Goal: Task Accomplishment & Management: Manage account settings

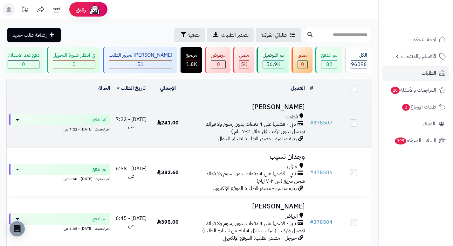
click at [297, 108] on h3 "هدى علي" at bounding box center [247, 106] width 116 height 7
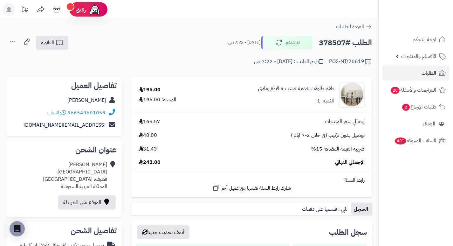
drag, startPoint x: 278, startPoint y: 72, endPoint x: 237, endPoint y: 24, distance: 63.3
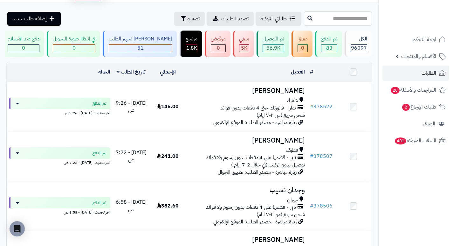
scroll to position [32, 0]
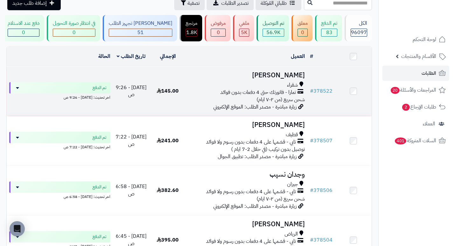
click at [299, 79] on h3 "[PERSON_NAME]" at bounding box center [247, 75] width 116 height 7
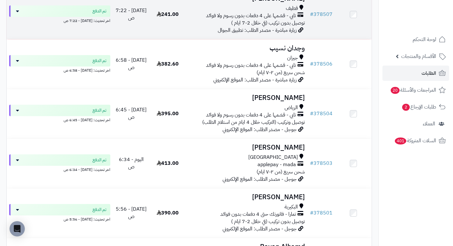
scroll to position [159, 0]
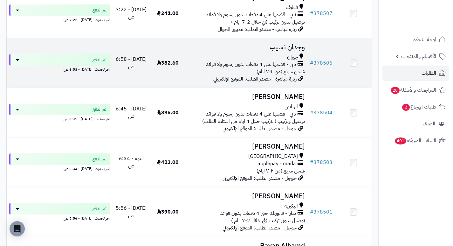
click at [291, 51] on h3 "وجدان نسيب" at bounding box center [247, 47] width 116 height 7
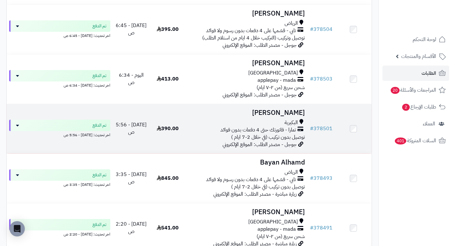
scroll to position [254, 0]
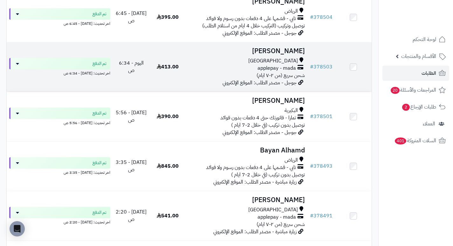
click at [299, 55] on h3 "[PERSON_NAME]" at bounding box center [247, 50] width 116 height 7
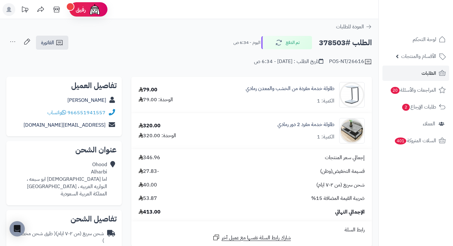
drag, startPoint x: 225, startPoint y: 36, endPoint x: 217, endPoint y: 51, distance: 17.1
click at [217, 51] on div "POS-NT/26616 تاريخ الطلب : اليوم - 6:34 ص" at bounding box center [189, 57] width 366 height 15
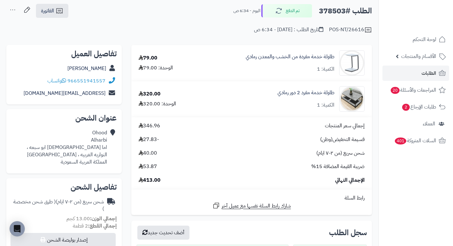
drag, startPoint x: 233, startPoint y: 39, endPoint x: 217, endPoint y: 10, distance: 33.2
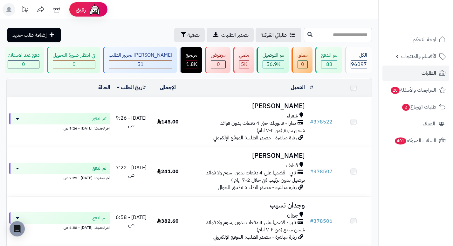
scroll to position [254, 0]
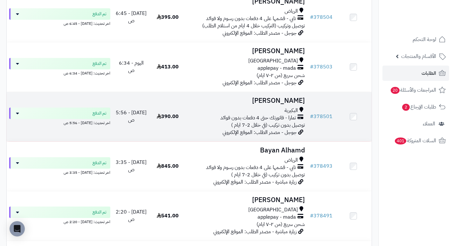
click at [301, 104] on h3 "[PERSON_NAME]" at bounding box center [247, 100] width 116 height 7
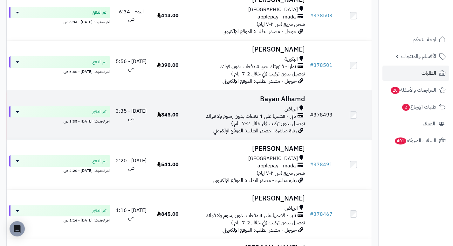
scroll to position [350, 0]
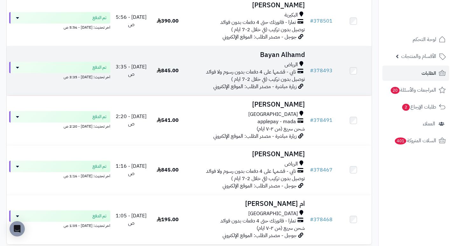
click at [293, 58] on h3 "Bayan Alhamd" at bounding box center [247, 54] width 116 height 7
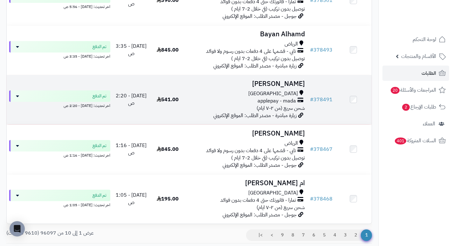
scroll to position [382, 0]
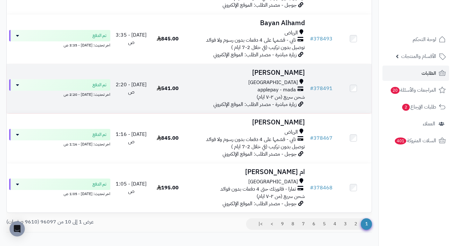
click at [297, 74] on h3 "[PERSON_NAME]" at bounding box center [247, 72] width 116 height 7
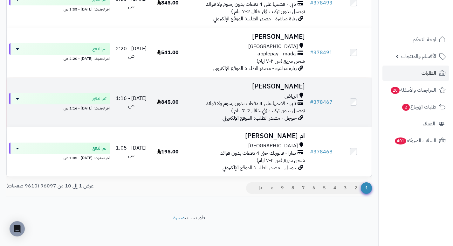
scroll to position [421, 0]
click at [291, 86] on h3 "[PERSON_NAME]" at bounding box center [247, 86] width 116 height 7
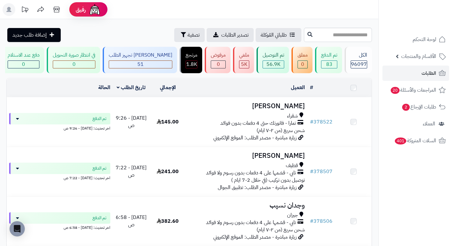
scroll to position [421, 0]
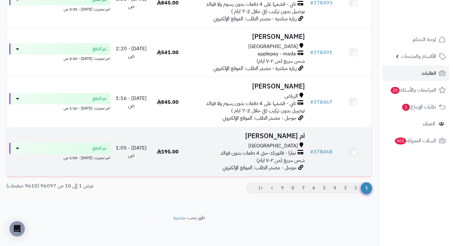
click at [290, 132] on h3 "ام [PERSON_NAME]" at bounding box center [247, 135] width 116 height 7
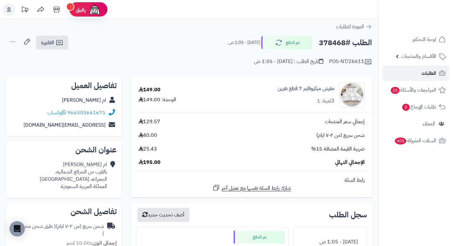
click at [430, 70] on span "الطلبات" at bounding box center [429, 73] width 15 height 9
